Goal: Find specific page/section: Find specific page/section

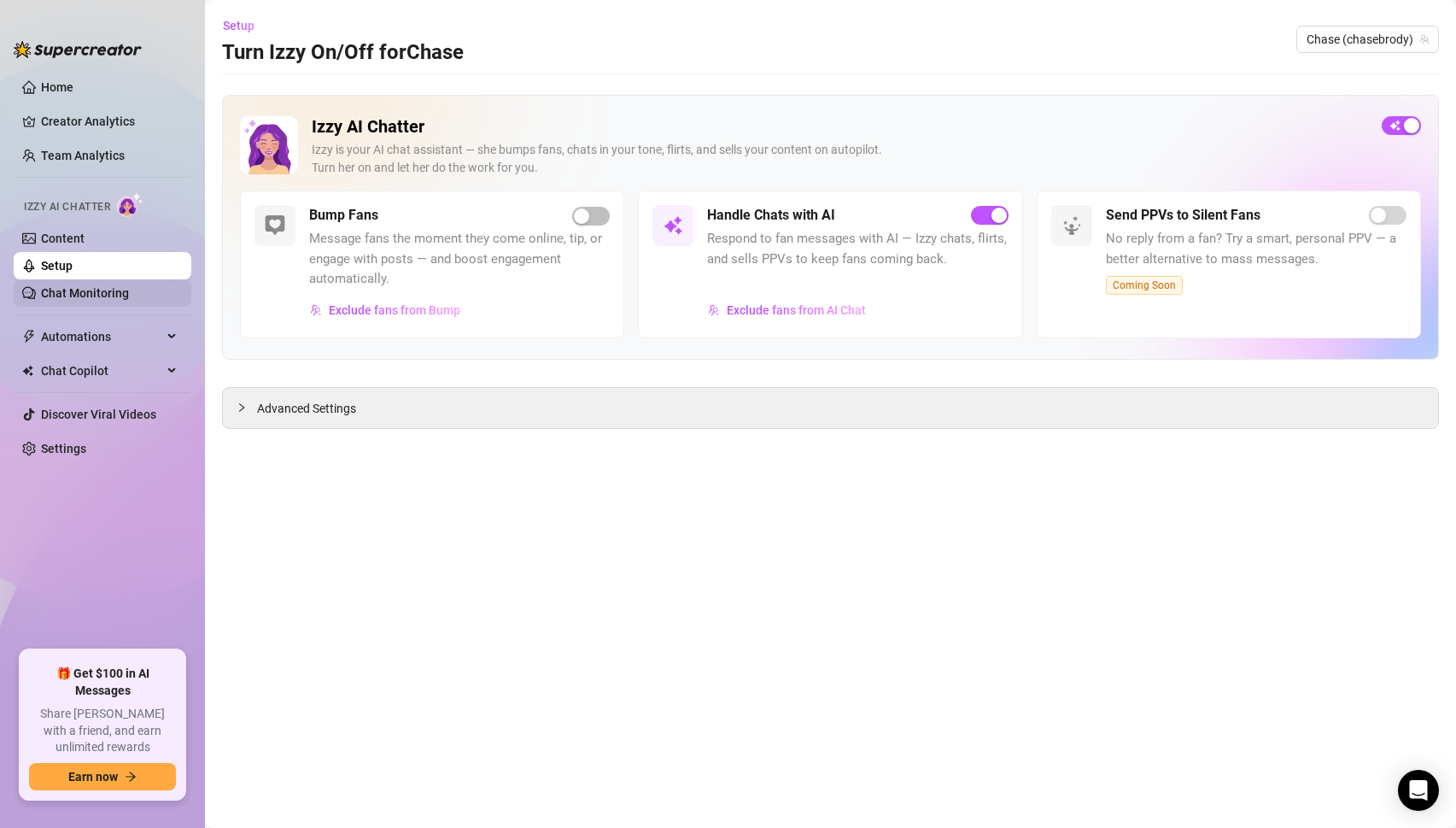
click at [73, 286] on link "Chat Monitoring" at bounding box center [85, 293] width 88 height 14
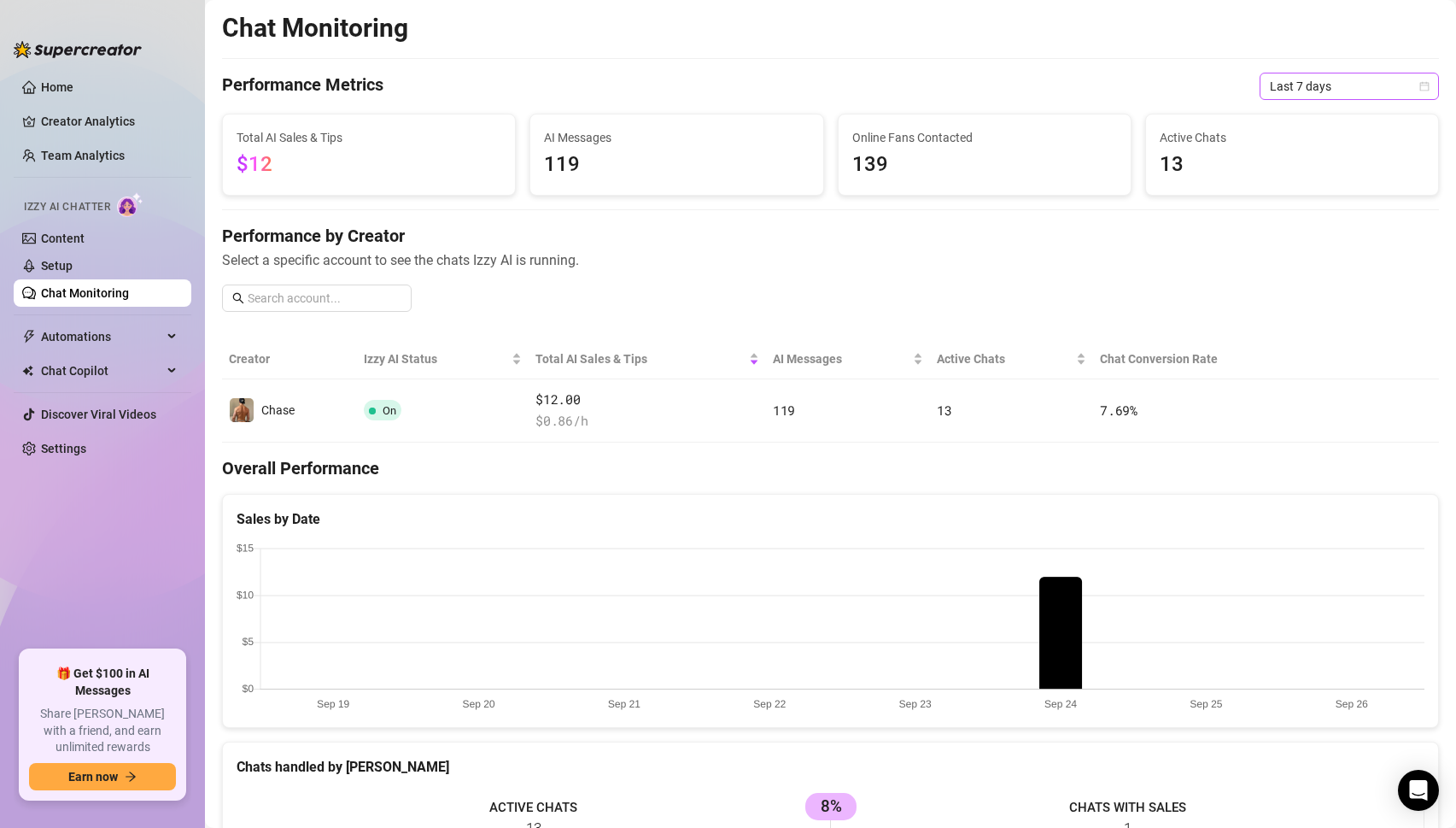
click at [1283, 95] on span "Last 7 days" at bounding box center [1349, 87] width 159 height 26
click at [1288, 118] on div "Last 24 hours" at bounding box center [1350, 120] width 152 height 19
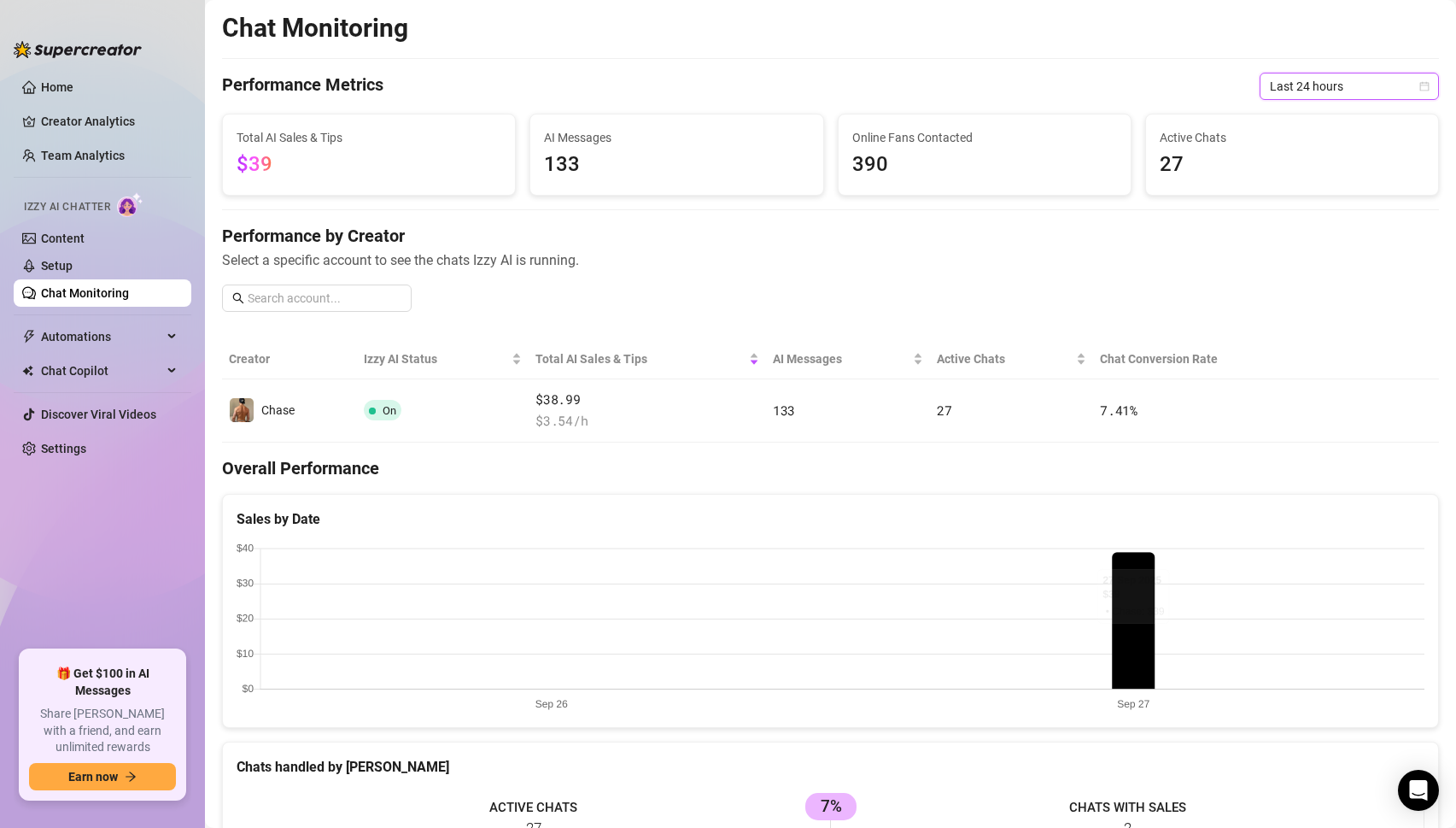
click at [1322, 91] on span "Last 24 hours" at bounding box center [1349, 87] width 159 height 26
click at [1304, 144] on div "Last 7 days" at bounding box center [1350, 147] width 152 height 19
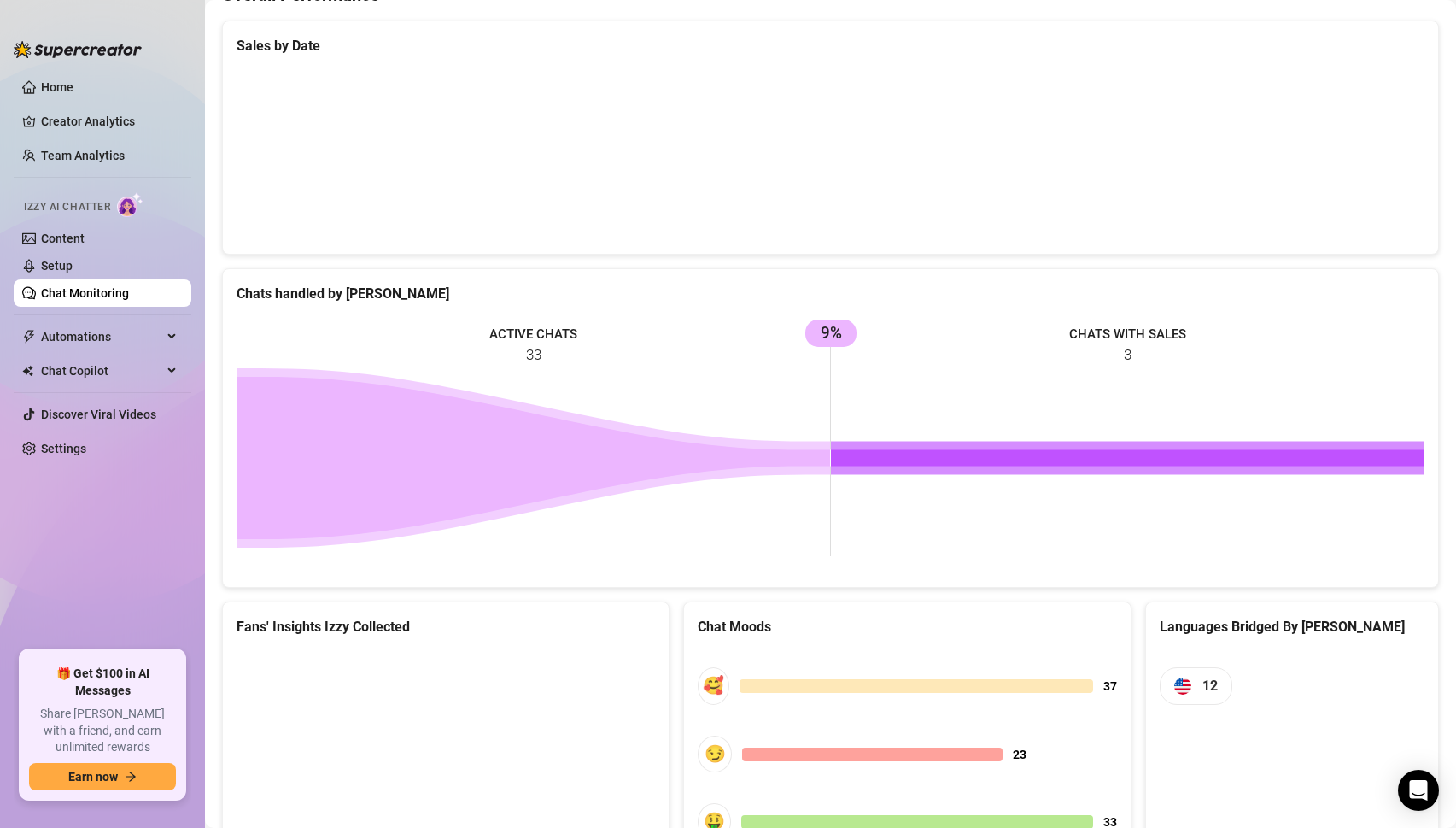
scroll to position [527, 0]
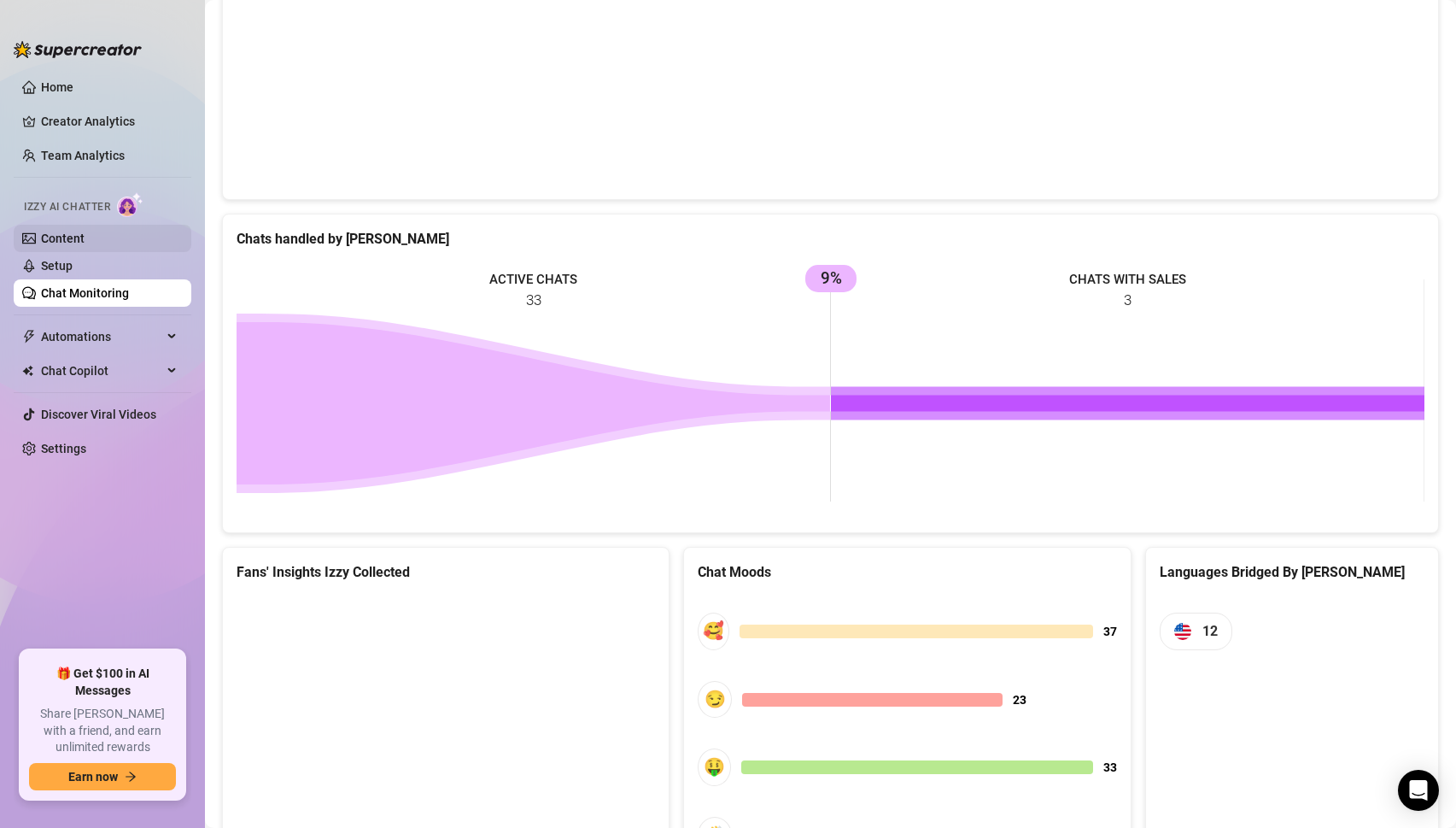
click at [51, 238] on link "Content" at bounding box center [63, 239] width 43 height 14
